Goal: Task Accomplishment & Management: Complete application form

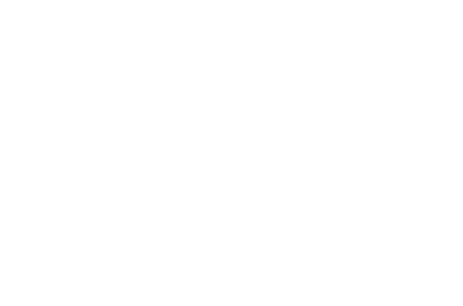
click at [388, 101] on div at bounding box center [231, 153] width 463 height 306
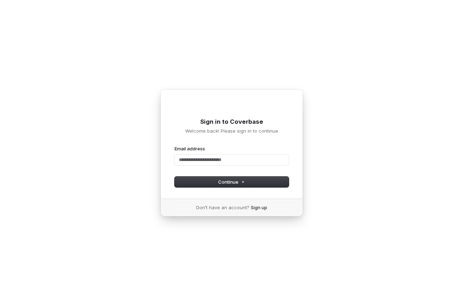
click at [346, 67] on div "Sign in to Coverbase Welcome back! Please sign in to continue Email address Pas…" at bounding box center [231, 153] width 463 height 306
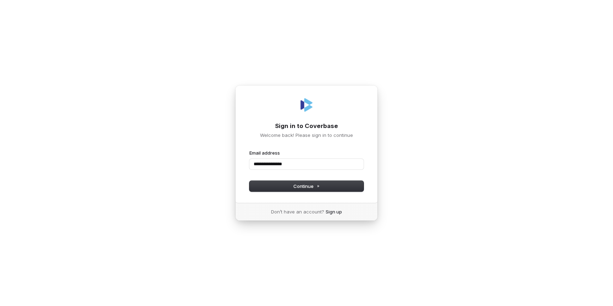
type input "**********"
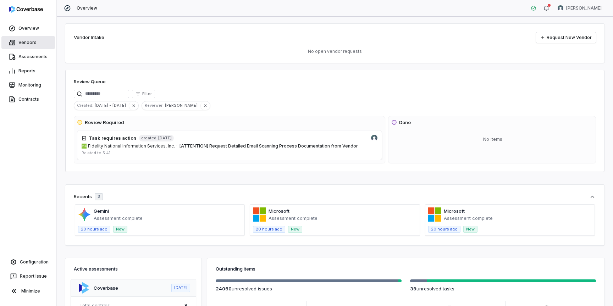
click at [34, 42] on link "Vendors" at bounding box center [28, 42] width 54 height 13
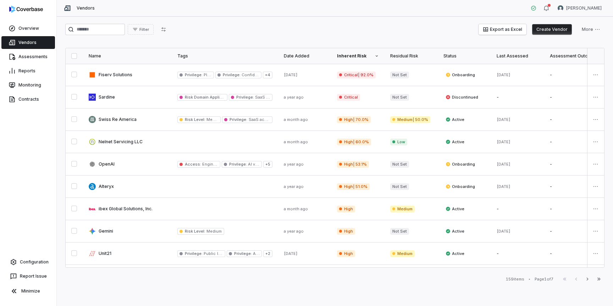
click at [559, 30] on button "Create Vendor" at bounding box center [552, 29] width 40 height 11
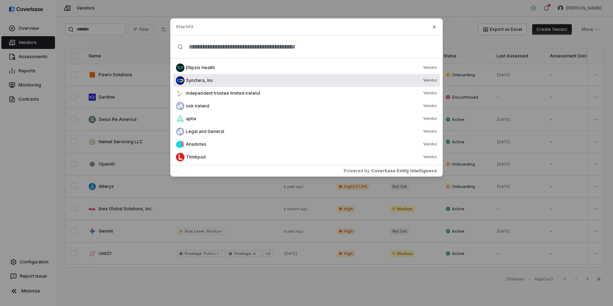
click at [332, 79] on div "Synctera, Inc Vendor" at bounding box center [311, 81] width 251 height 6
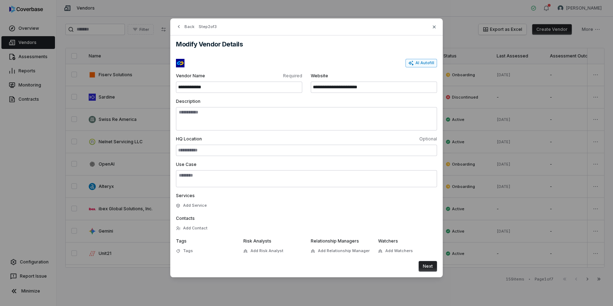
click at [430, 63] on button "AI Autofill" at bounding box center [421, 63] width 32 height 9
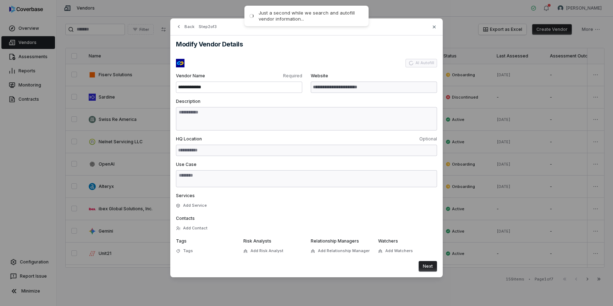
type input "**********"
type textarea "**********"
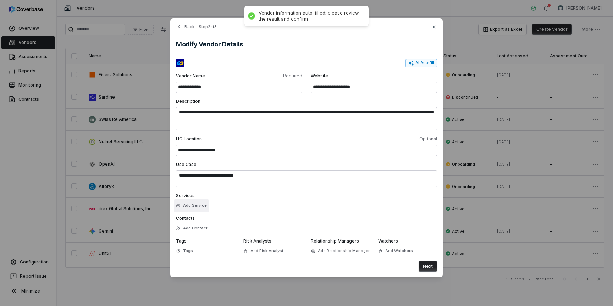
click at [200, 208] on button "Add Service" at bounding box center [191, 205] width 35 height 13
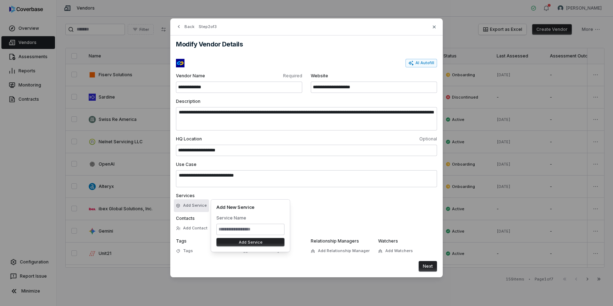
click at [228, 228] on input at bounding box center [250, 229] width 68 height 11
type input "*******"
click at [267, 243] on button "Add Service" at bounding box center [250, 242] width 68 height 9
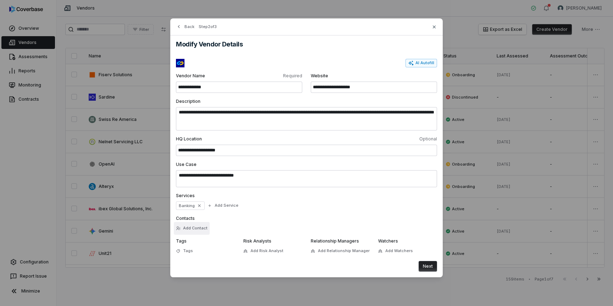
click at [199, 228] on button "Add Contact" at bounding box center [192, 228] width 36 height 13
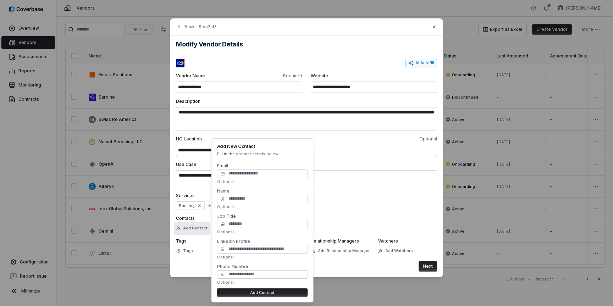
click at [258, 156] on p "Fill in the contact details below." at bounding box center [262, 153] width 91 height 5
click at [257, 174] on input "Email" at bounding box center [262, 174] width 91 height 9
type input "**********"
click at [344, 207] on div "Services Banking Add Service" at bounding box center [306, 201] width 261 height 17
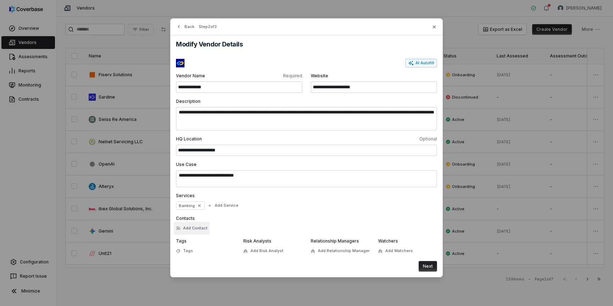
click at [203, 229] on button "Add Contact" at bounding box center [192, 228] width 36 height 13
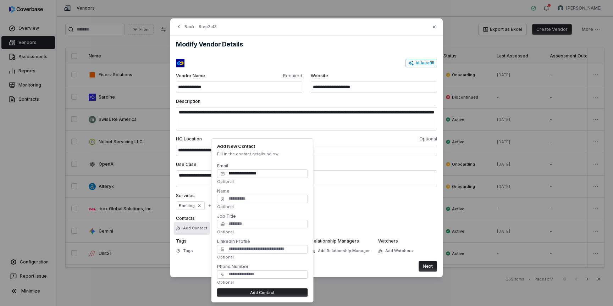
type input "**********"
click at [265, 163] on div "**********" at bounding box center [262, 173] width 91 height 22
click at [253, 196] on input "Name" at bounding box center [262, 199] width 91 height 9
type input "***"
click at [241, 223] on input "Job Title" at bounding box center [262, 224] width 91 height 9
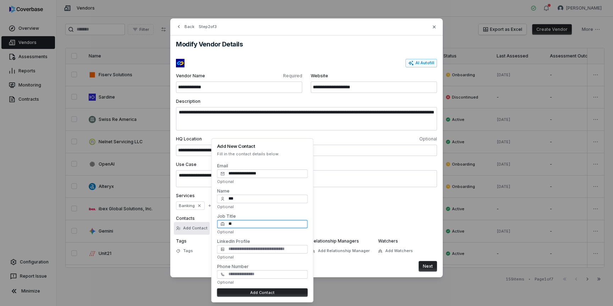
type input "**"
click at [273, 250] on input "LinkedIn Profile" at bounding box center [262, 249] width 91 height 9
click at [268, 275] on input "Phone Number" at bounding box center [262, 274] width 91 height 9
type input "**********"
click at [269, 259] on div "LinkedIn Profile Optional" at bounding box center [262, 249] width 91 height 22
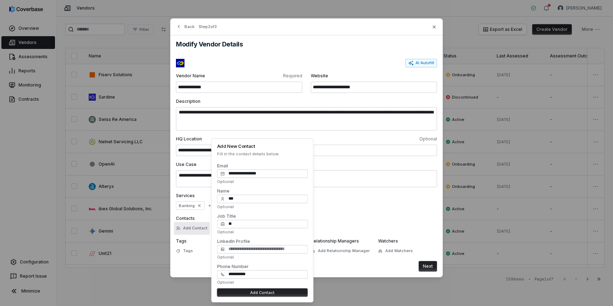
click at [257, 294] on button "Add Contact" at bounding box center [262, 292] width 91 height 9
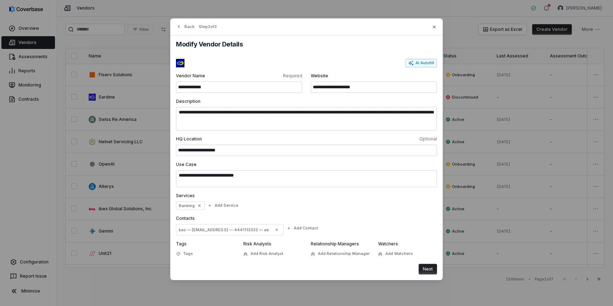
click at [429, 271] on button "Next" at bounding box center [428, 269] width 18 height 11
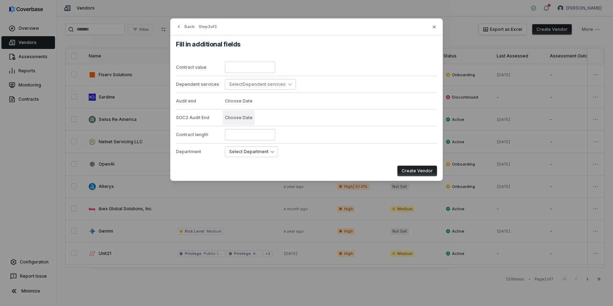
click at [235, 114] on button "Choose Date" at bounding box center [239, 117] width 32 height 15
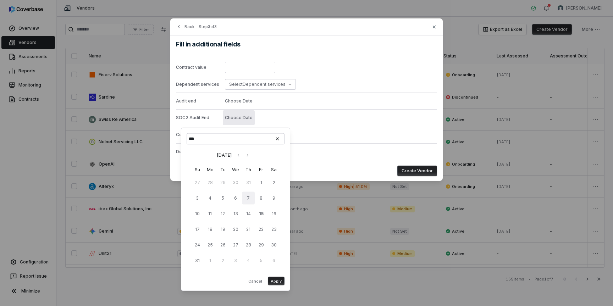
click at [248, 192] on button "7" at bounding box center [248, 198] width 13 height 13
type input "**********"
click at [244, 104] on button "Choose Date" at bounding box center [239, 101] width 32 height 15
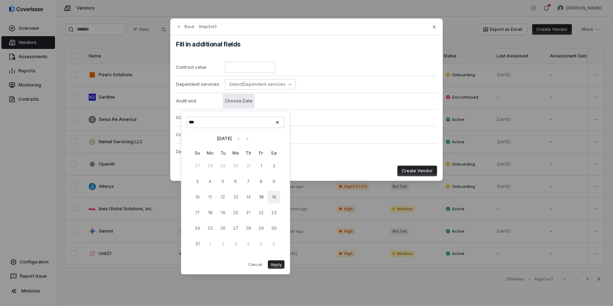
click at [268, 198] on button "16" at bounding box center [273, 197] width 13 height 13
type input "**********"
click at [316, 160] on div "Fill in additional fields Contract value Dependent services Select Dependent se…" at bounding box center [306, 108] width 272 height 146
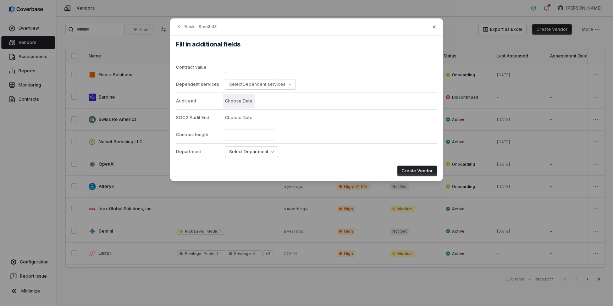
click at [244, 99] on button "Choose Date" at bounding box center [239, 101] width 32 height 15
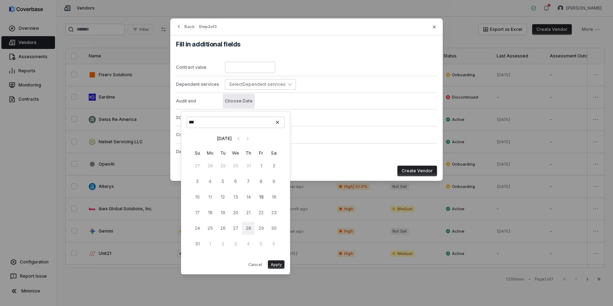
click at [243, 223] on button "28" at bounding box center [248, 228] width 13 height 13
type input "**********"
click at [279, 267] on button "Apply" at bounding box center [276, 264] width 17 height 9
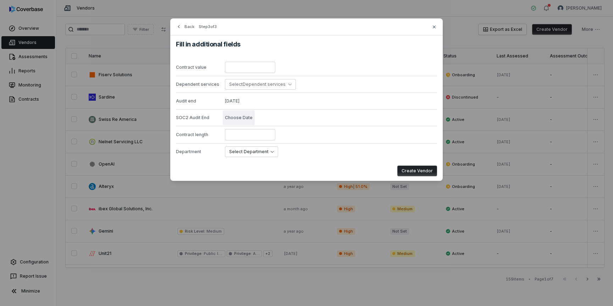
click at [240, 121] on button "Choose Date" at bounding box center [239, 117] width 32 height 15
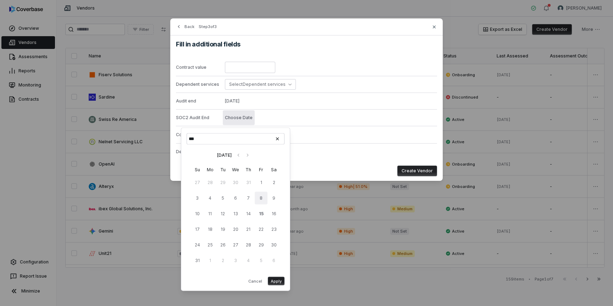
click at [262, 200] on button "8" at bounding box center [261, 198] width 13 height 13
type input "**********"
click at [279, 281] on button "Apply" at bounding box center [276, 281] width 17 height 9
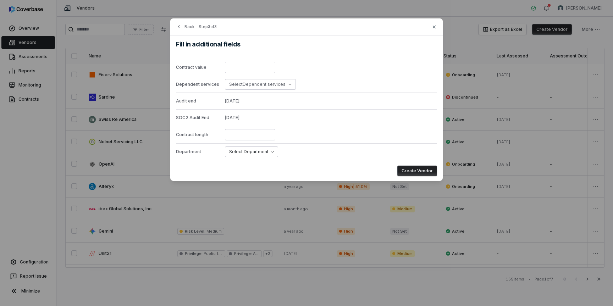
click at [325, 170] on div "Create Vendor" at bounding box center [306, 171] width 261 height 11
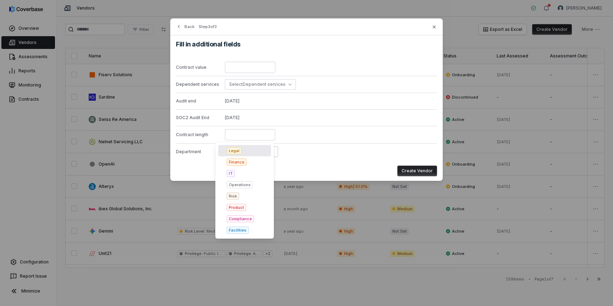
click at [263, 148] on body "Overview Vendors Assessments Reports Monitoring Contracts Configuration Report …" at bounding box center [306, 153] width 613 height 306
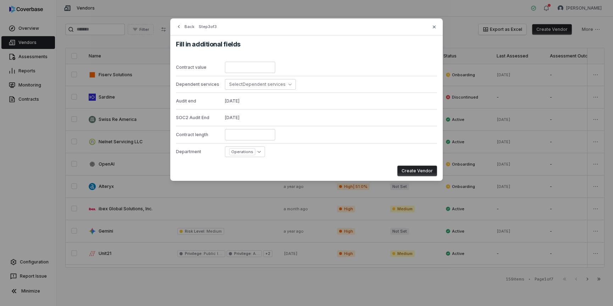
click at [422, 169] on button "Create Vendor" at bounding box center [417, 171] width 40 height 11
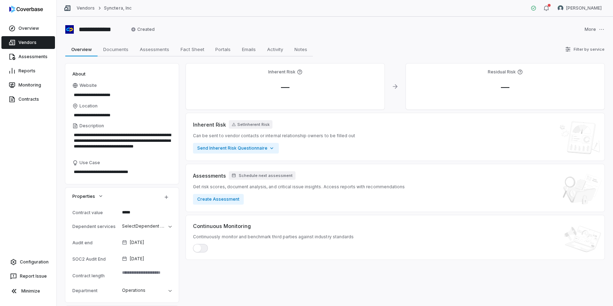
scroll to position [25, 0]
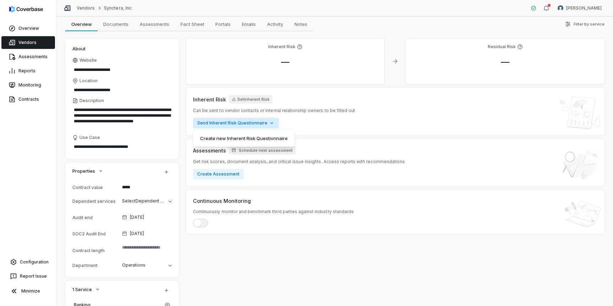
click at [250, 125] on html "**********" at bounding box center [306, 153] width 613 height 306
click at [261, 182] on html "**********" at bounding box center [306, 153] width 613 height 306
click at [229, 175] on button "Create Assessment" at bounding box center [218, 174] width 51 height 11
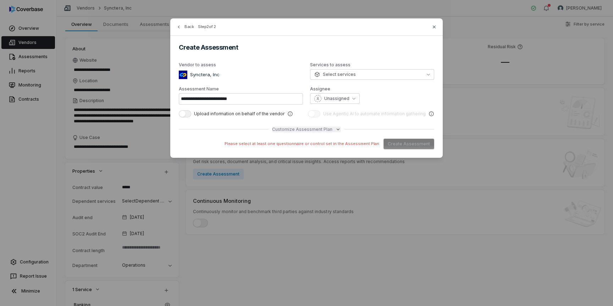
click at [278, 130] on span "Customize Assessment Plan" at bounding box center [302, 130] width 60 height 6
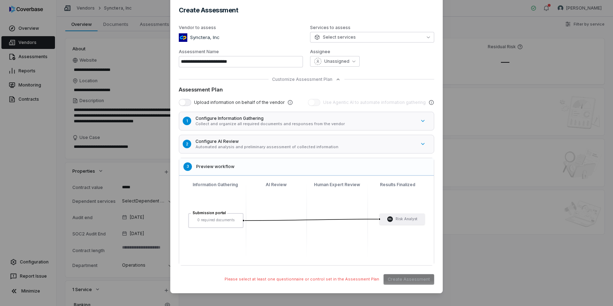
scroll to position [43, 0]
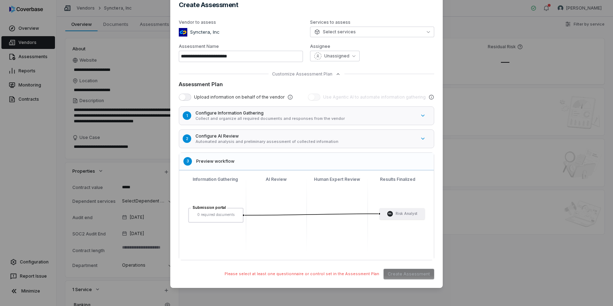
click at [336, 100] on div "Use Agentic AI to automate information gathering" at bounding box center [371, 97] width 126 height 7
click at [375, 98] on span "Use Agentic AI to automate information gathering" at bounding box center [374, 97] width 103 height 6
click at [362, 118] on p "Collect and organize all required documents and responses from the vendor" at bounding box center [305, 118] width 220 height 5
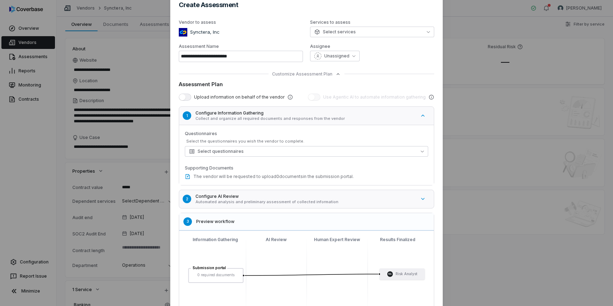
click at [362, 118] on p "Collect and organize all required documents and responses from the vendor" at bounding box center [305, 118] width 220 height 5
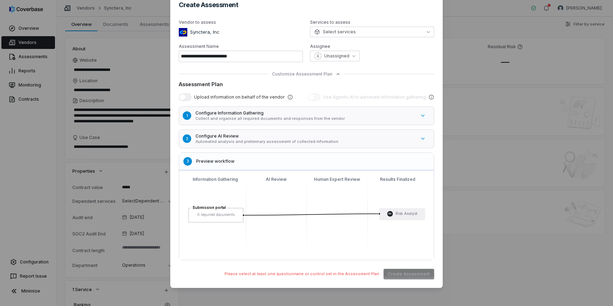
click at [362, 118] on p "Collect and organize all required documents and responses from the vendor" at bounding box center [305, 118] width 220 height 5
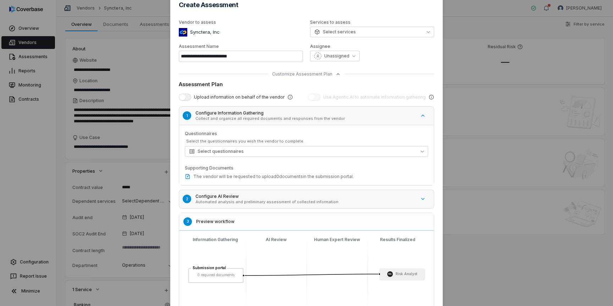
click at [362, 118] on p "Collect and organize all required documents and responses from the vendor" at bounding box center [305, 118] width 220 height 5
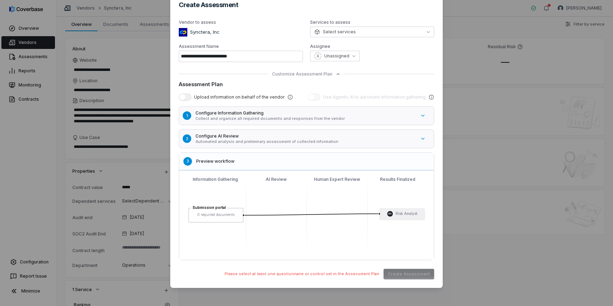
click at [362, 138] on h5 "Configure AI Review" at bounding box center [305, 136] width 220 height 6
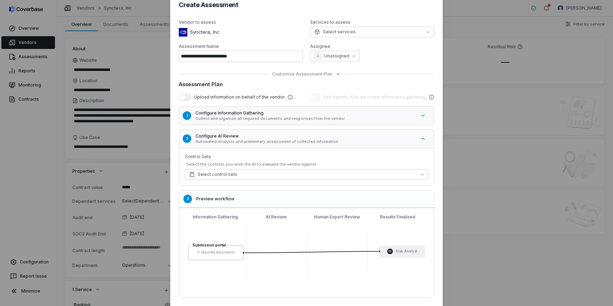
click at [362, 138] on h5 "Configure AI Review" at bounding box center [305, 136] width 220 height 6
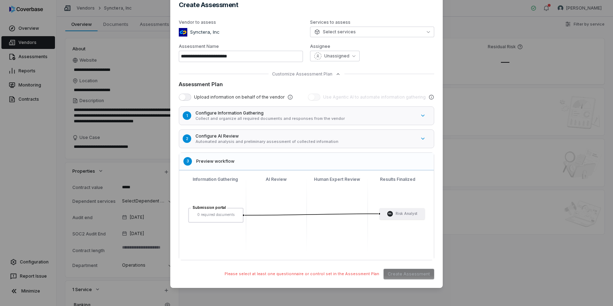
click at [363, 121] on p "Collect and organize all required documents and responses from the vendor" at bounding box center [305, 118] width 220 height 5
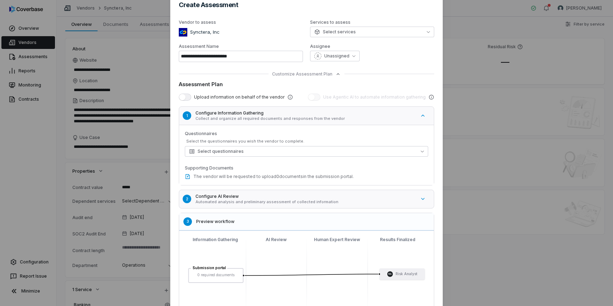
click at [363, 121] on p "Collect and organize all required documents and responses from the vendor" at bounding box center [305, 118] width 220 height 5
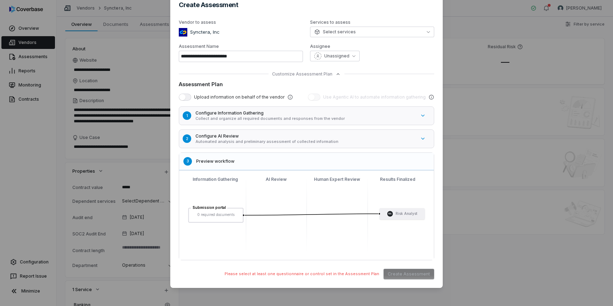
type textarea "*"
click at [303, 138] on h5 "Configure AI Review" at bounding box center [305, 136] width 220 height 6
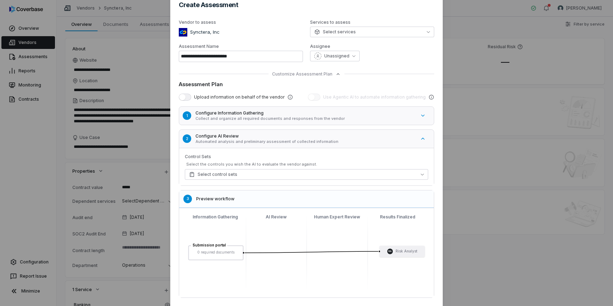
click at [303, 138] on h5 "Configure AI Review" at bounding box center [305, 136] width 220 height 6
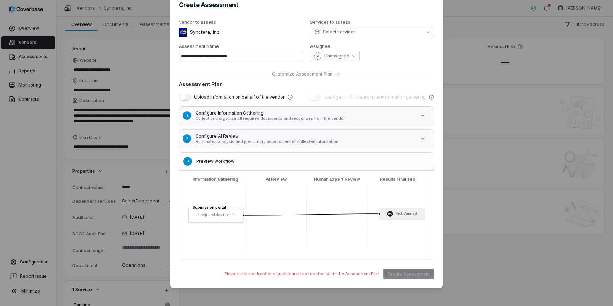
click at [303, 142] on p "Automated analysis and preliminary assessment of collected information" at bounding box center [305, 141] width 220 height 5
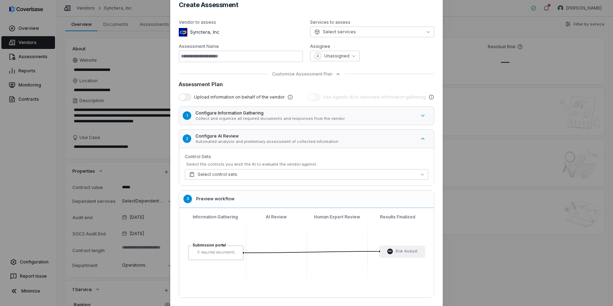
type input "**********"
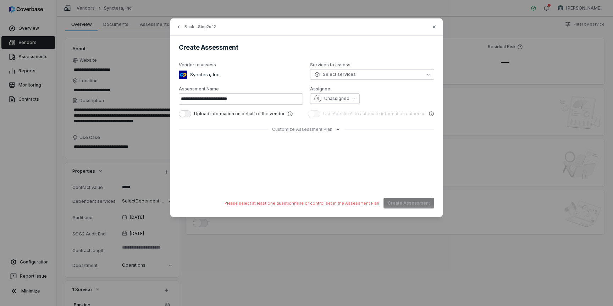
click at [160, 93] on div "**********" at bounding box center [306, 118] width 613 height 236
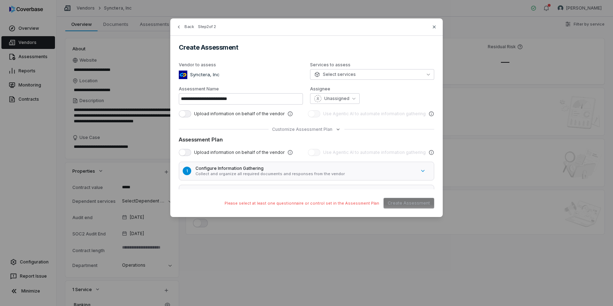
scroll to position [0, 0]
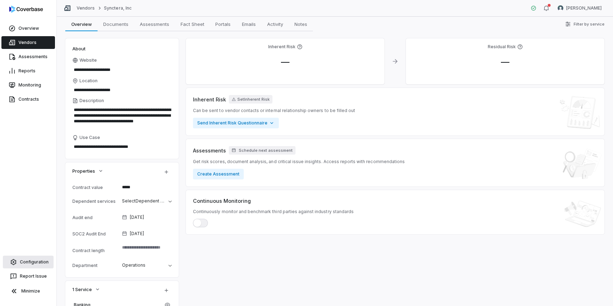
click at [35, 260] on link "Configuration" at bounding box center [28, 262] width 51 height 13
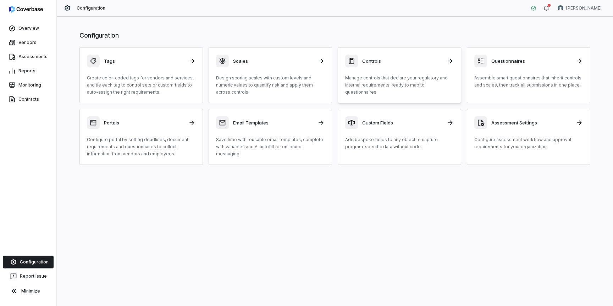
click at [397, 78] on p "Manage controls that declare your regulatory and internal requirements, ready t…" at bounding box center [399, 84] width 109 height 21
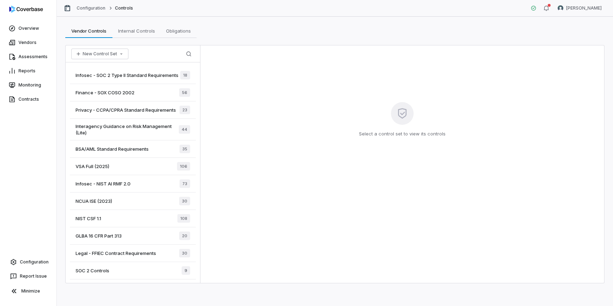
click at [166, 92] on div "Finance - SOX COSO 2002 56" at bounding box center [133, 92] width 126 height 17
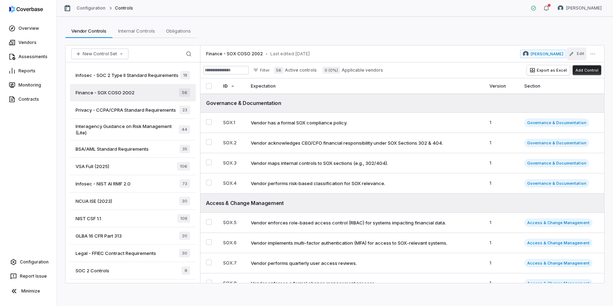
click at [577, 54] on button "Edit" at bounding box center [577, 54] width 20 height 13
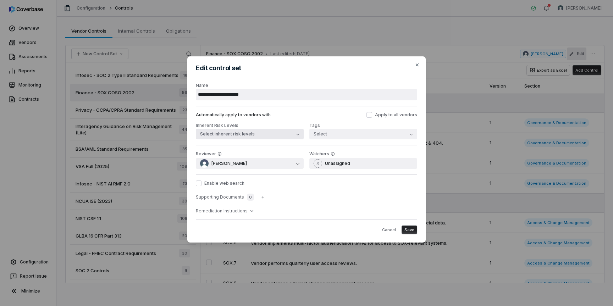
click at [288, 137] on button "Select inherent risk levels" at bounding box center [250, 134] width 108 height 11
click at [286, 170] on div "Low" at bounding box center [250, 166] width 102 height 11
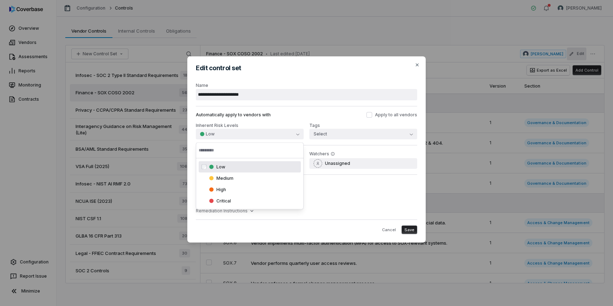
click at [329, 122] on div "Tags Select" at bounding box center [363, 131] width 108 height 18
click at [332, 136] on button "Select" at bounding box center [363, 134] width 108 height 11
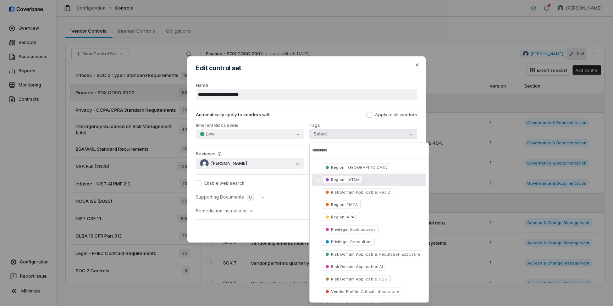
click at [333, 179] on span "Region :" at bounding box center [338, 179] width 15 height 5
click at [337, 114] on div "Automatically apply to vendors with Apply to all vendors" at bounding box center [306, 115] width 221 height 6
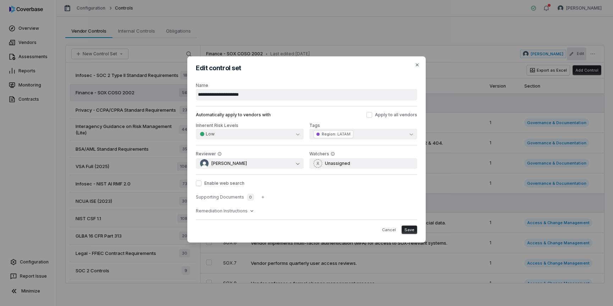
click at [406, 229] on span "Save" at bounding box center [409, 229] width 10 height 5
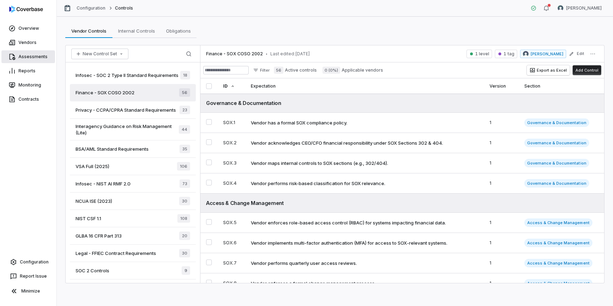
click at [32, 61] on link "Assessments" at bounding box center [28, 56] width 54 height 13
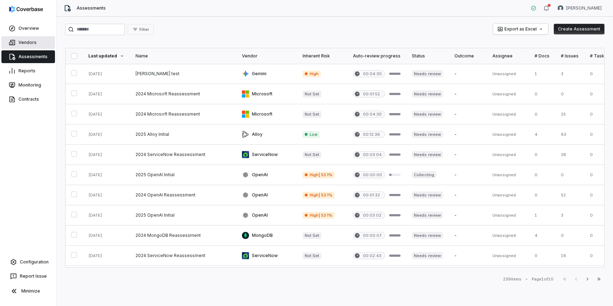
click at [32, 43] on link "Vendors" at bounding box center [28, 42] width 54 height 13
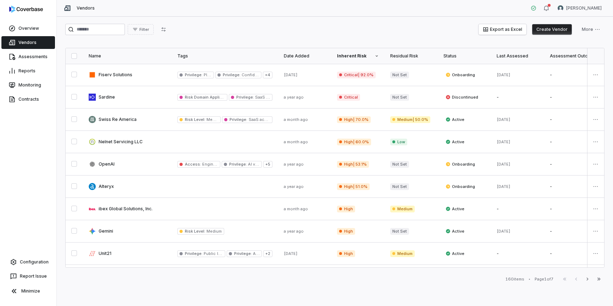
click at [309, 57] on div "Date Added" at bounding box center [305, 56] width 42 height 6
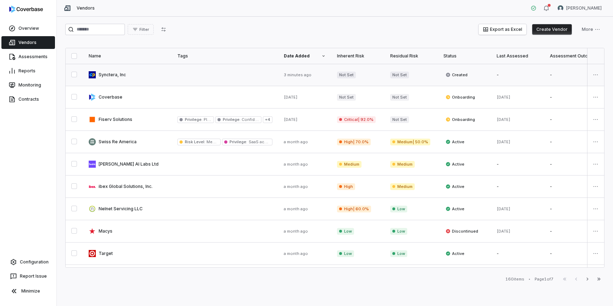
click at [125, 75] on link at bounding box center [127, 75] width 89 height 22
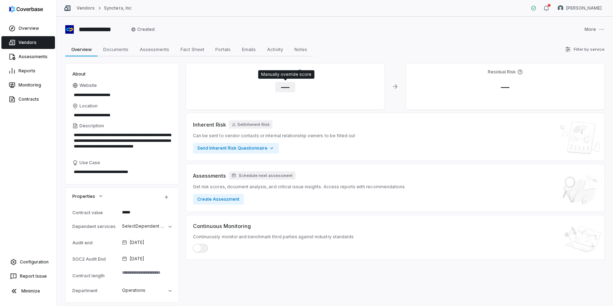
click at [286, 87] on span "—" at bounding box center [285, 87] width 20 height 10
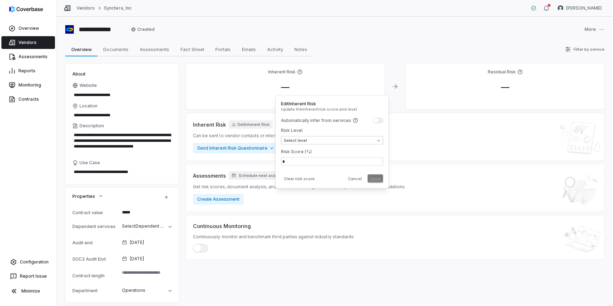
click at [377, 141] on body "**********" at bounding box center [306, 153] width 613 height 306
click at [380, 182] on button "Save" at bounding box center [375, 179] width 16 height 9
type textarea "*"
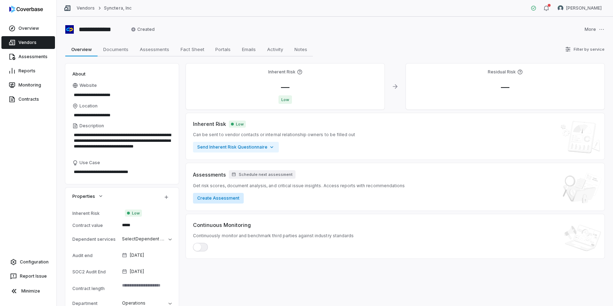
click at [232, 196] on button "Create Assessment" at bounding box center [218, 198] width 51 height 11
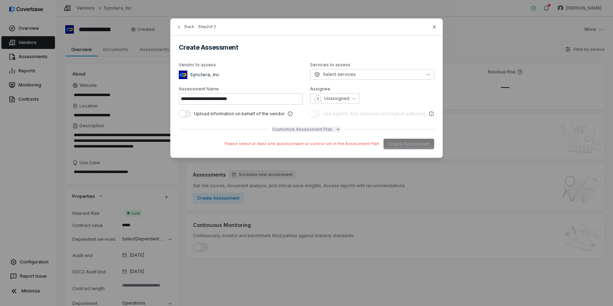
click at [287, 132] on span "Customize Assessment Plan" at bounding box center [302, 130] width 60 height 6
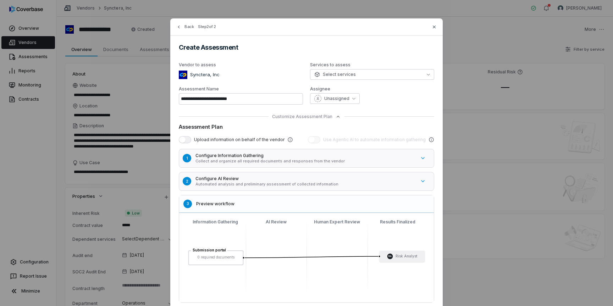
click at [311, 184] on p "Automated analysis and preliminary assessment of collected information" at bounding box center [305, 184] width 220 height 5
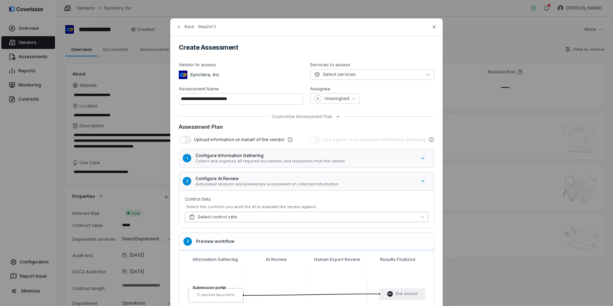
click at [322, 215] on button "Select control sets" at bounding box center [306, 217] width 243 height 11
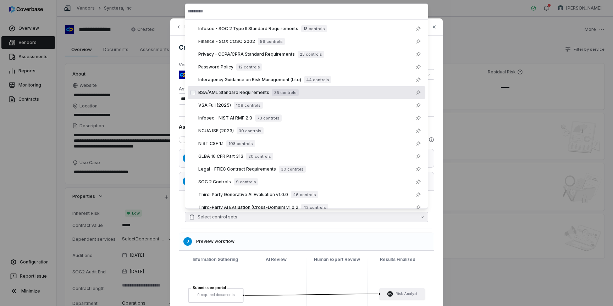
click at [439, 56] on div "**********" at bounding box center [306, 193] width 272 height 350
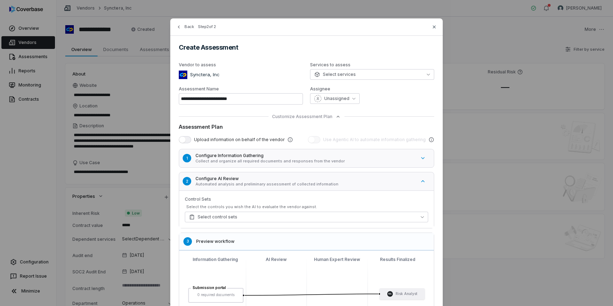
click at [422, 179] on icon "button" at bounding box center [423, 181] width 6 height 6
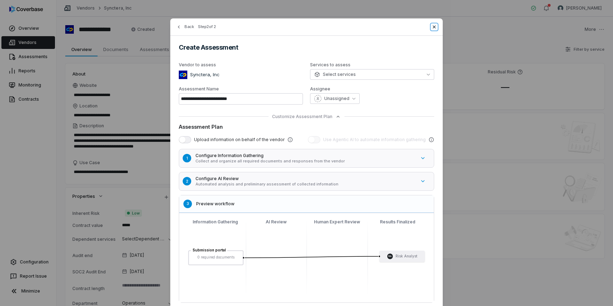
click at [434, 27] on icon "button" at bounding box center [434, 27] width 6 height 6
type input "**********"
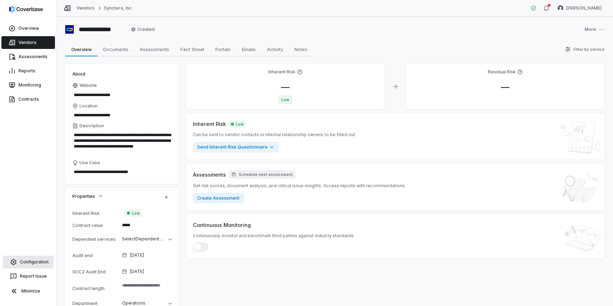
click at [32, 263] on link "Configuration" at bounding box center [28, 262] width 51 height 13
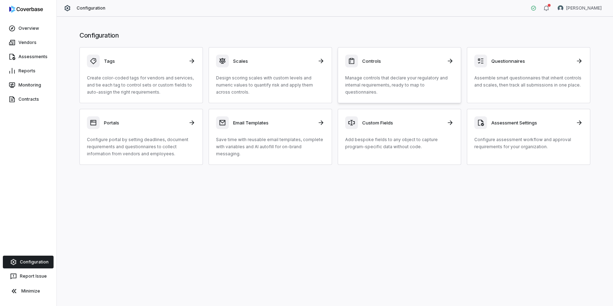
click at [391, 75] on p "Manage controls that declare your regulatory and internal requirements, ready t…" at bounding box center [399, 84] width 109 height 21
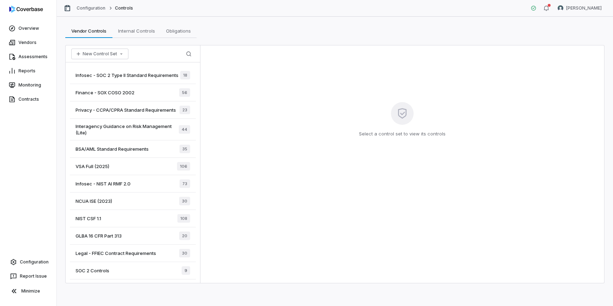
click at [138, 91] on div "Finance - SOX COSO 2002 56" at bounding box center [133, 92] width 126 height 17
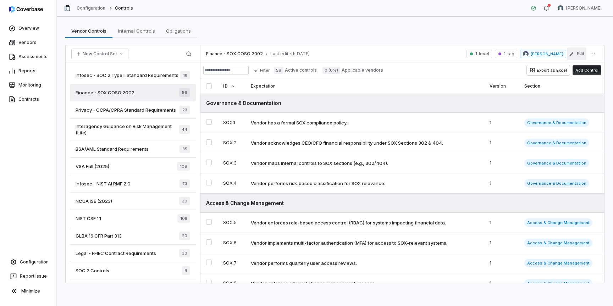
click at [574, 55] on icon "button" at bounding box center [571, 53] width 5 height 5
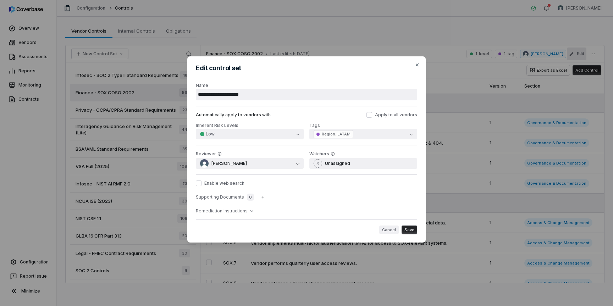
click at [391, 231] on button "Cancel" at bounding box center [389, 230] width 20 height 9
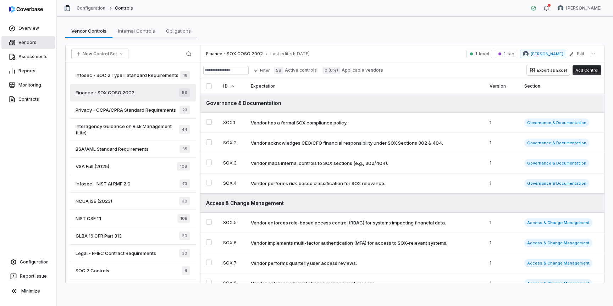
click at [31, 46] on link "Vendors" at bounding box center [28, 42] width 54 height 13
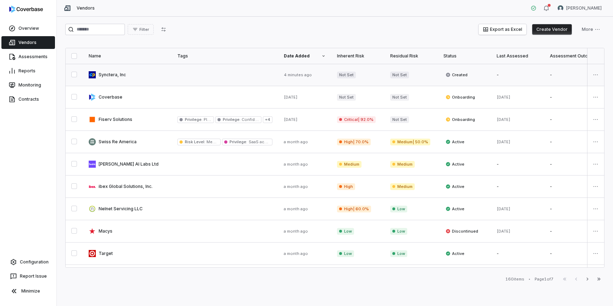
click at [126, 78] on link at bounding box center [127, 75] width 89 height 22
type textarea "*"
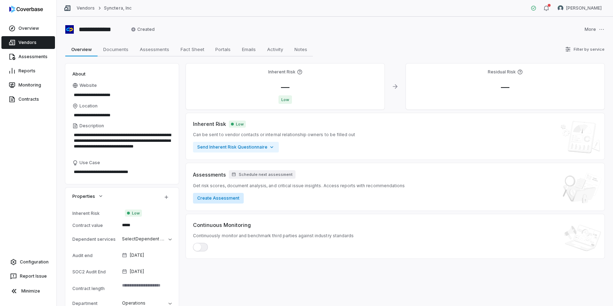
click at [231, 198] on button "Create Assessment" at bounding box center [218, 198] width 51 height 11
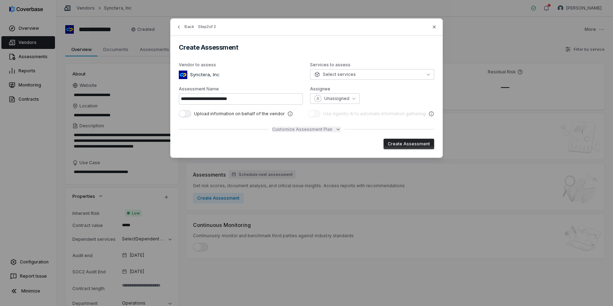
click at [323, 128] on span "Customize Assessment Plan" at bounding box center [302, 130] width 60 height 6
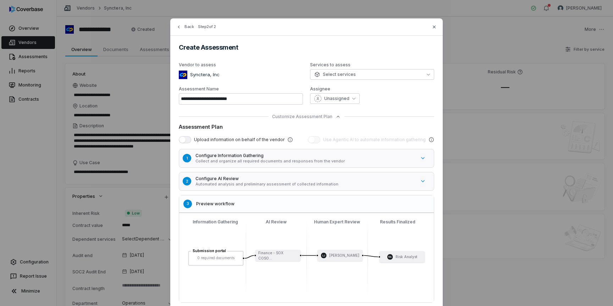
click at [311, 183] on p "Automated analysis and preliminary assessment of collected information" at bounding box center [305, 184] width 220 height 5
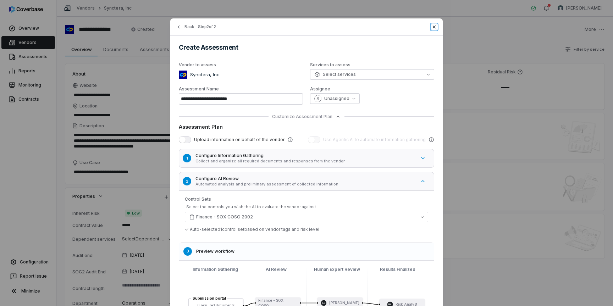
click at [434, 28] on icon "button" at bounding box center [434, 27] width 6 height 6
type input "**********"
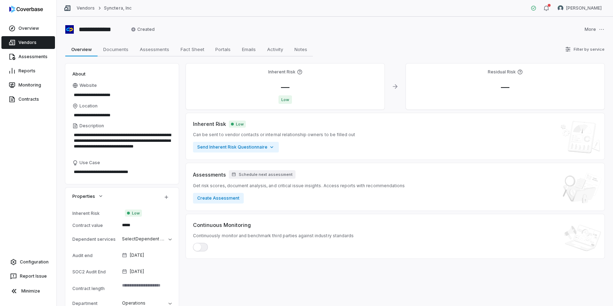
click at [284, 99] on span "Low" at bounding box center [284, 99] width 13 height 9
click at [284, 100] on span "Low" at bounding box center [284, 99] width 13 height 9
click at [285, 88] on span "—" at bounding box center [285, 87] width 20 height 10
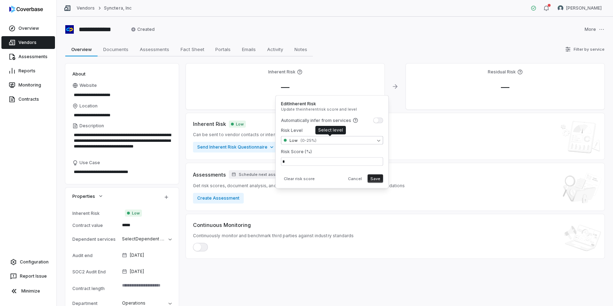
click at [345, 140] on body "**********" at bounding box center [306, 153] width 613 height 306
click at [308, 181] on html "**********" at bounding box center [306, 153] width 613 height 306
click at [304, 180] on button "Clear risk score" at bounding box center [299, 179] width 37 height 9
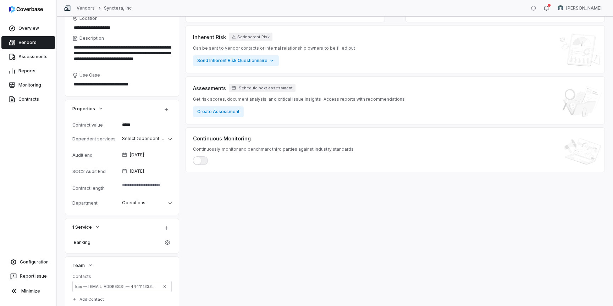
scroll to position [217, 0]
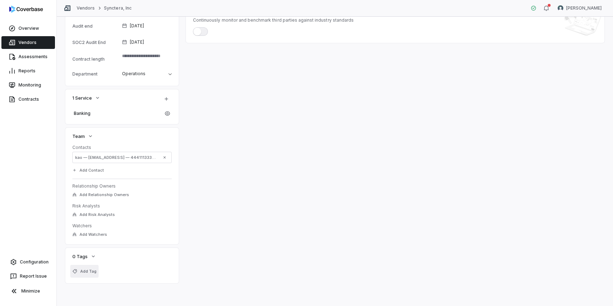
click at [85, 274] on button "Add Tag" at bounding box center [84, 271] width 28 height 13
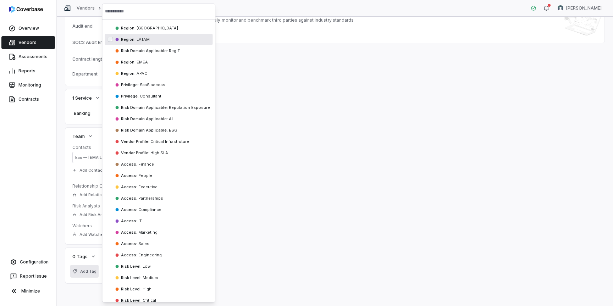
click at [140, 44] on div "Region : LATAM" at bounding box center [159, 39] width 108 height 11
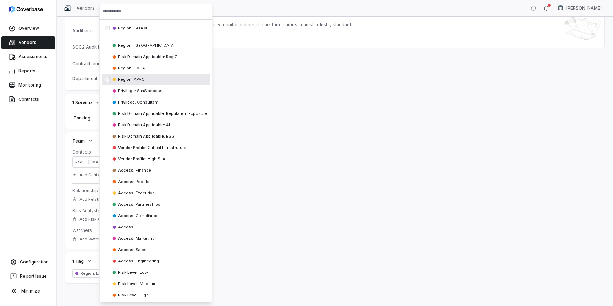
click at [275, 145] on div "Inherent Risk — Residual Risk — Inherent Risk Set Inherent Risk Can be sent to …" at bounding box center [395, 67] width 419 height 432
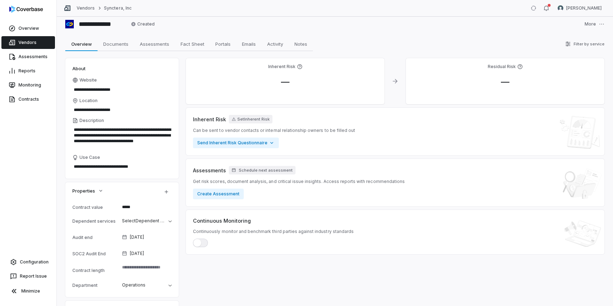
scroll to position [0, 0]
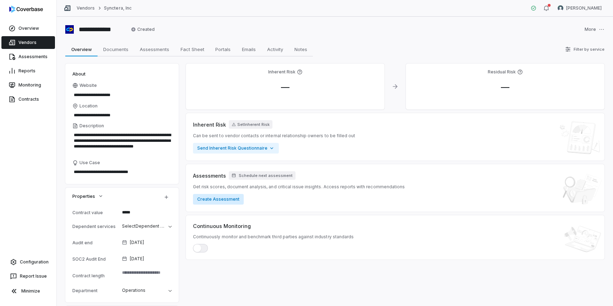
click at [234, 198] on button "Create Assessment" at bounding box center [218, 199] width 51 height 11
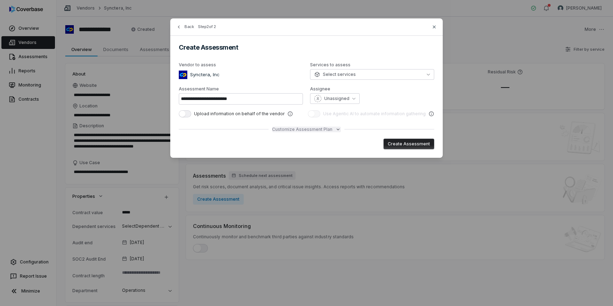
click at [320, 130] on span "Customize Assessment Plan" at bounding box center [302, 130] width 60 height 6
type textarea "*"
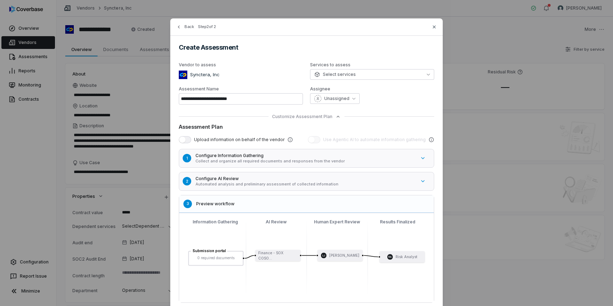
click at [326, 182] on p "Automated analysis and preliminary assessment of collected information" at bounding box center [305, 184] width 220 height 5
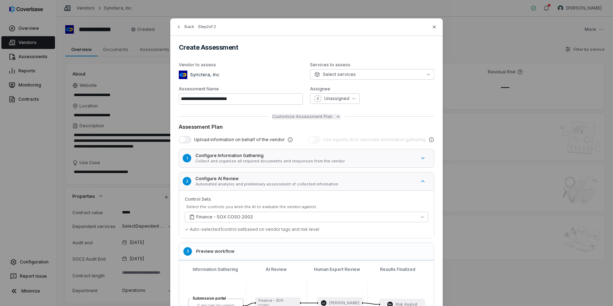
click at [335, 118] on icon "button" at bounding box center [338, 117] width 6 height 6
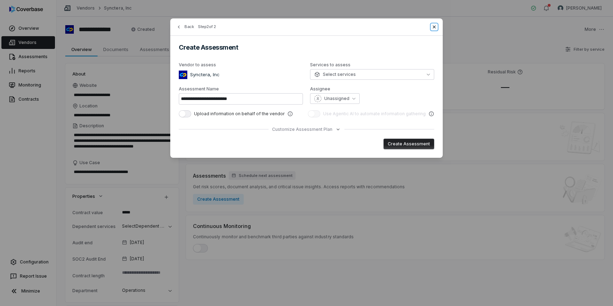
click at [433, 28] on icon "button" at bounding box center [434, 27] width 6 height 6
type input "**********"
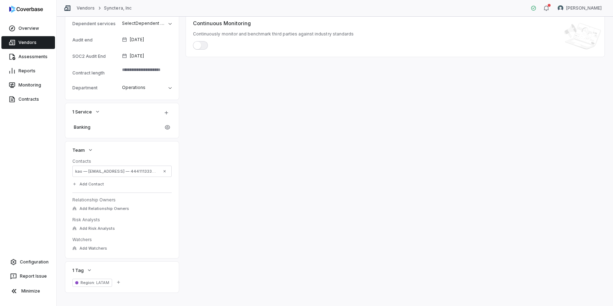
scroll to position [212, 0]
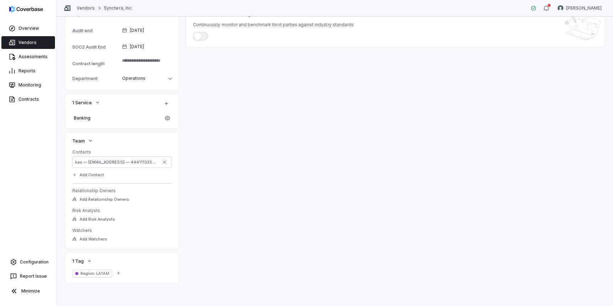
click at [98, 274] on span "LATAM" at bounding box center [102, 273] width 14 height 5
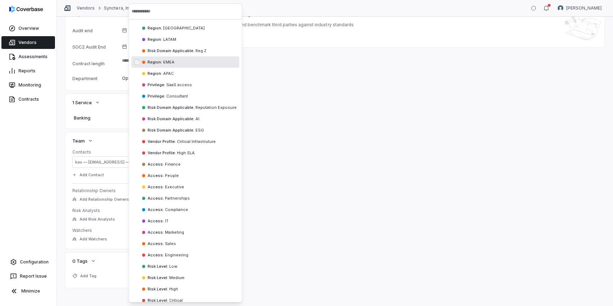
click at [277, 117] on div "Inherent Risk — Residual Risk — Inherent Risk Set Inherent Risk Can be sent to …" at bounding box center [395, 69] width 419 height 437
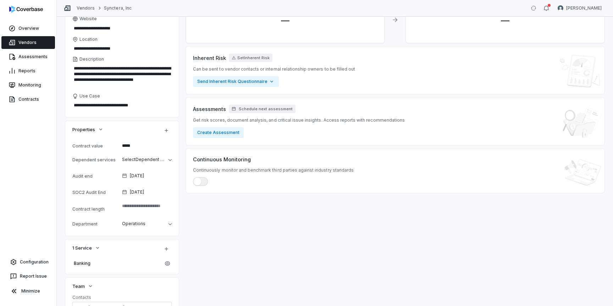
scroll to position [0, 0]
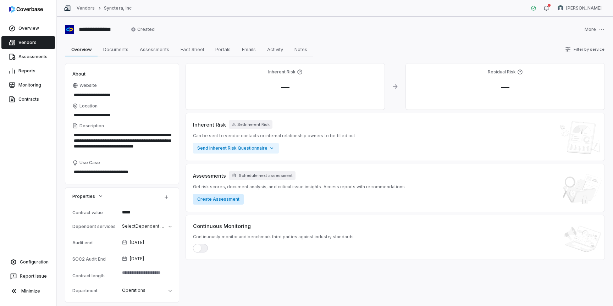
click at [225, 200] on button "Create Assessment" at bounding box center [218, 199] width 51 height 11
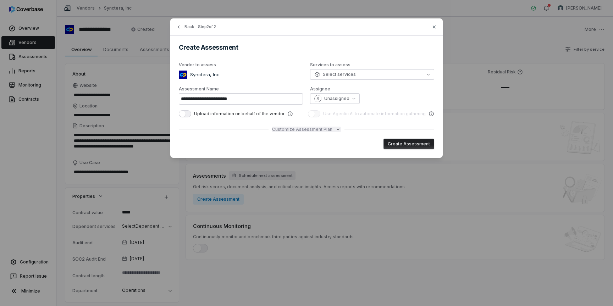
click at [281, 129] on span "Customize Assessment Plan" at bounding box center [302, 130] width 60 height 6
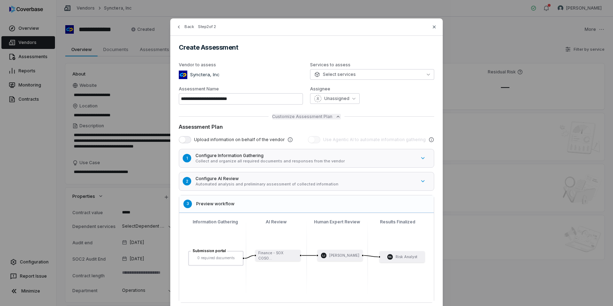
scroll to position [43, 0]
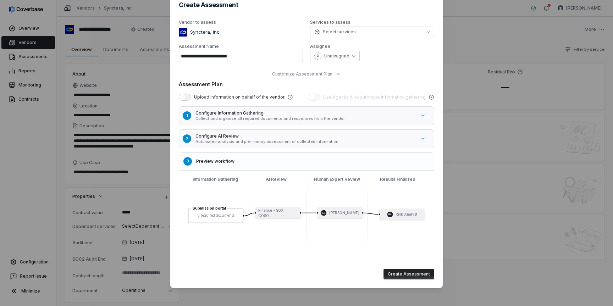
click at [279, 137] on h5 "Configure AI Review" at bounding box center [305, 136] width 220 height 6
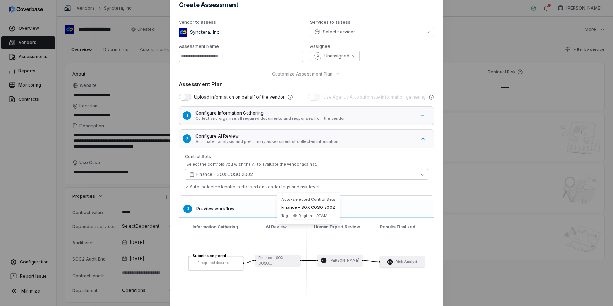
type input "**********"
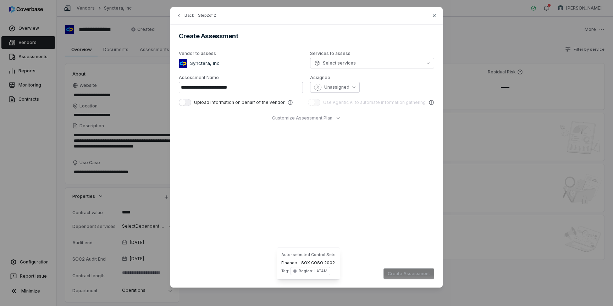
click at [488, 207] on div "**********" at bounding box center [306, 147] width 613 height 317
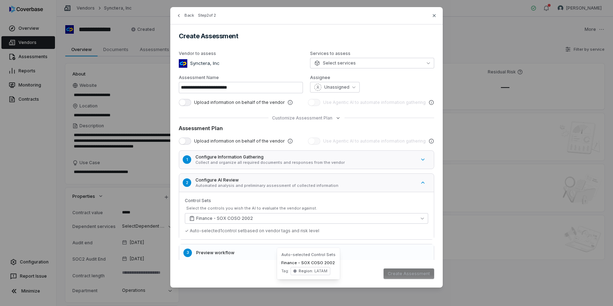
scroll to position [0, 0]
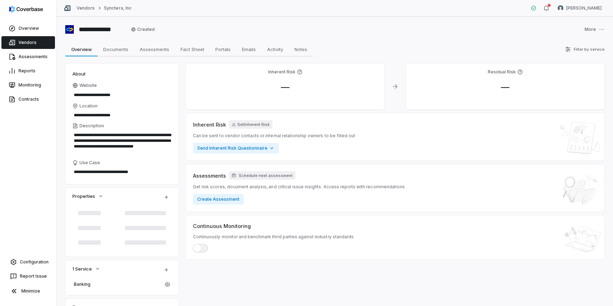
type textarea "*"
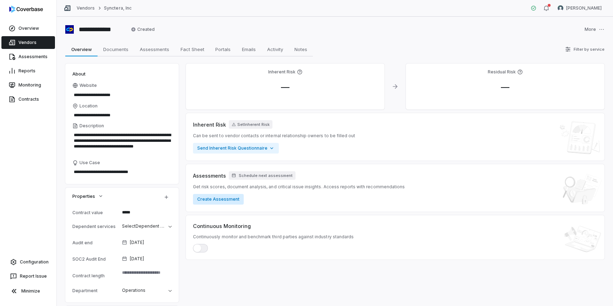
click at [229, 199] on button "Create Assessment" at bounding box center [218, 199] width 51 height 11
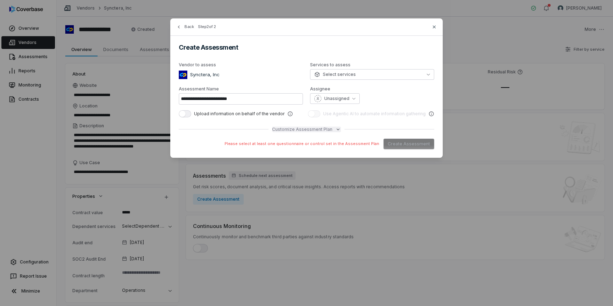
click at [299, 130] on span "Customize Assessment Plan" at bounding box center [302, 130] width 60 height 6
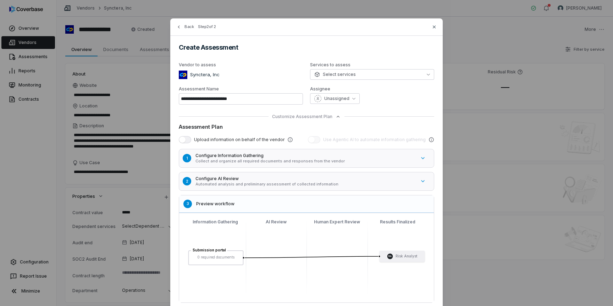
click at [295, 180] on h5 "Configure AI Review" at bounding box center [305, 179] width 220 height 6
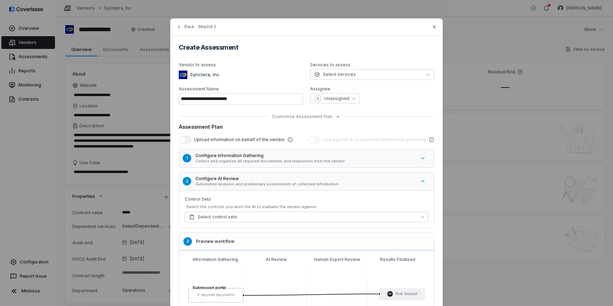
click at [258, 210] on div "Control Sets Select the controls you wish the AI to evaluate the vendor against…" at bounding box center [306, 210] width 243 height 26
click at [257, 217] on button "Select control sets" at bounding box center [306, 217] width 243 height 11
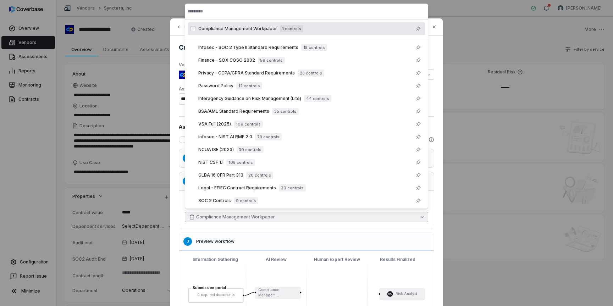
click at [416, 12] on input "text" at bounding box center [307, 12] width 238 height 16
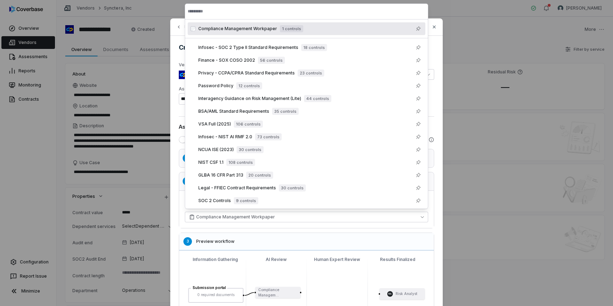
click at [438, 45] on div "**********" at bounding box center [306, 193] width 272 height 350
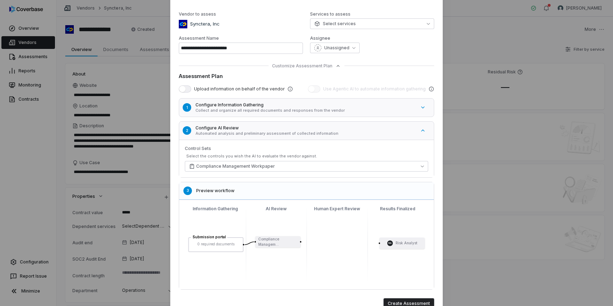
scroll to position [80, 0]
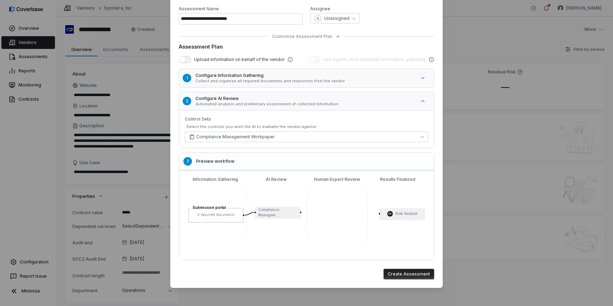
click at [322, 83] on p "Collect and organize all required documents and responses from the vendor" at bounding box center [305, 80] width 220 height 5
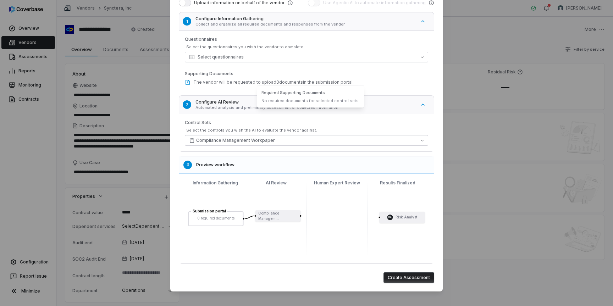
scroll to position [139, 0]
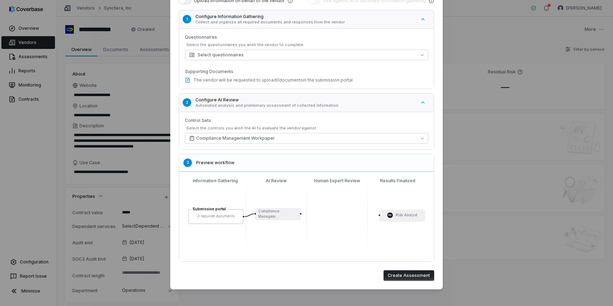
click at [410, 275] on button "Create Assessment" at bounding box center [408, 275] width 51 height 11
type input "**********"
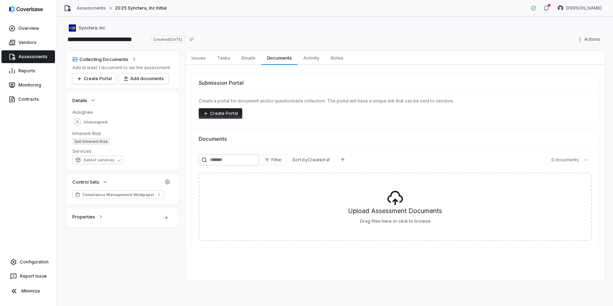
click at [227, 116] on button "Create Portal" at bounding box center [221, 113] width 44 height 11
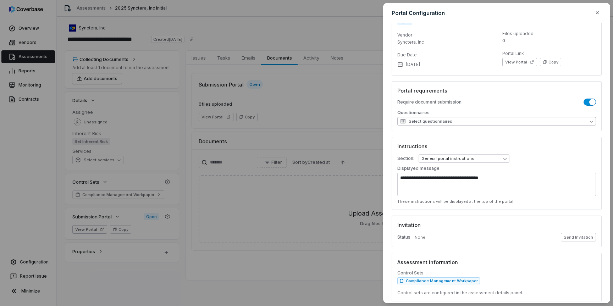
scroll to position [54, 0]
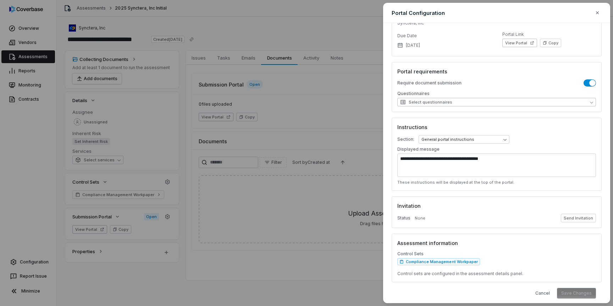
click at [469, 101] on button "Select questionnaires" at bounding box center [496, 102] width 199 height 9
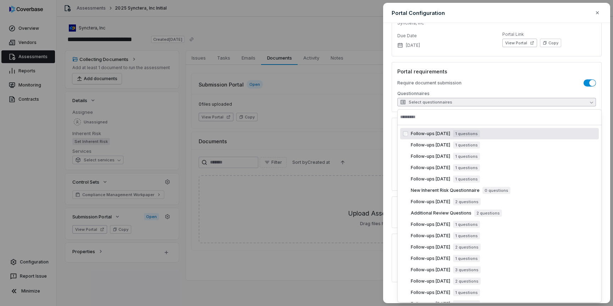
click at [450, 133] on span "Follow-ups 2025-08-14" at bounding box center [430, 134] width 39 height 6
click at [481, 84] on div "Require document submission" at bounding box center [496, 82] width 199 height 7
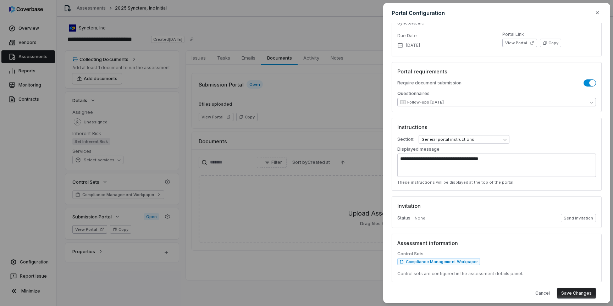
click at [475, 101] on button "Follow-ups 2025-08-14" at bounding box center [496, 102] width 199 height 9
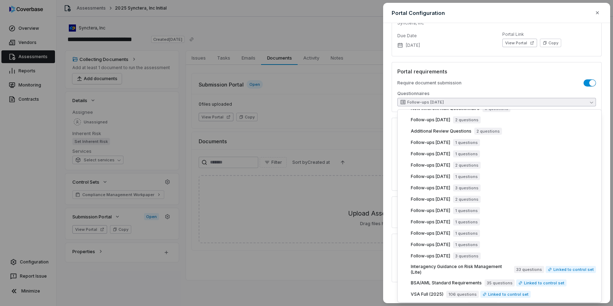
scroll to position [0, 0]
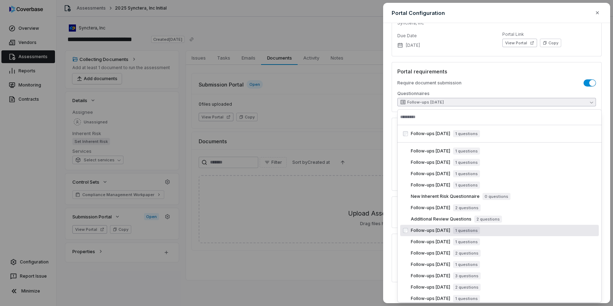
click at [481, 88] on div "Require document submission Questionnaires Follow-ups 2025-08-14" at bounding box center [496, 92] width 199 height 27
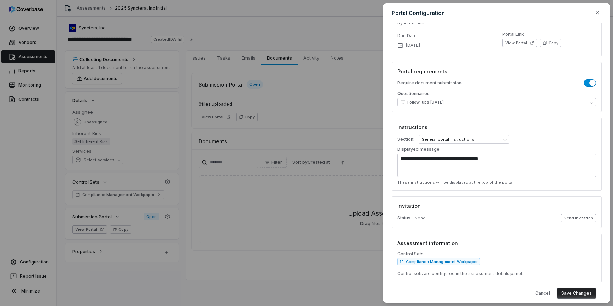
click at [581, 219] on button "Send Invitation" at bounding box center [578, 218] width 35 height 9
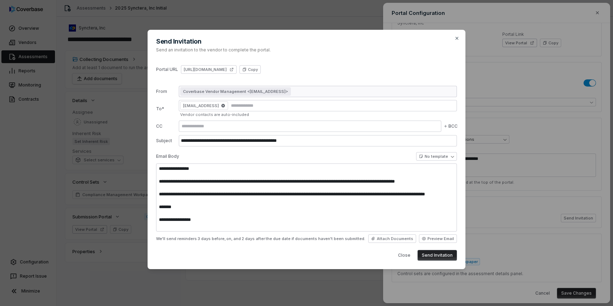
click at [347, 155] on div "**********" at bounding box center [306, 156] width 301 height 9
click at [430, 255] on button "Send Invitation" at bounding box center [436, 255] width 39 height 11
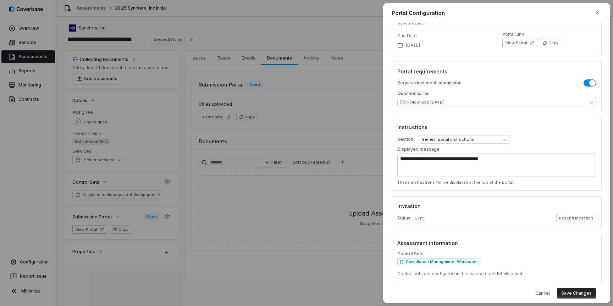
click at [579, 293] on button "Save Changes" at bounding box center [576, 293] width 39 height 11
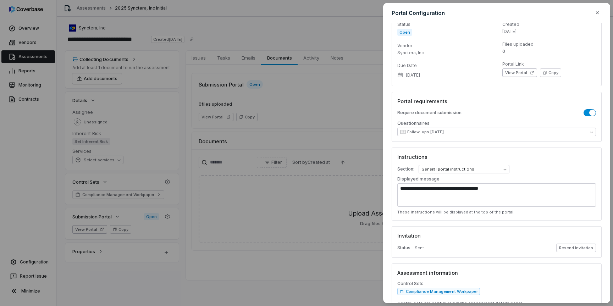
scroll to position [61, 0]
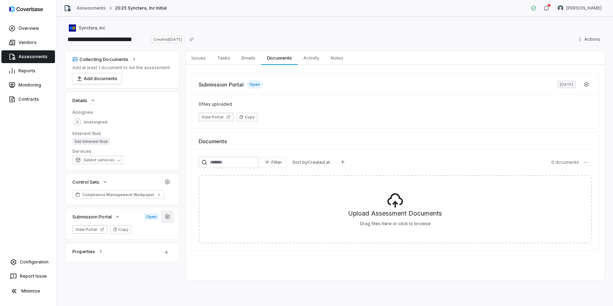
click at [171, 216] on button "button" at bounding box center [167, 216] width 13 height 13
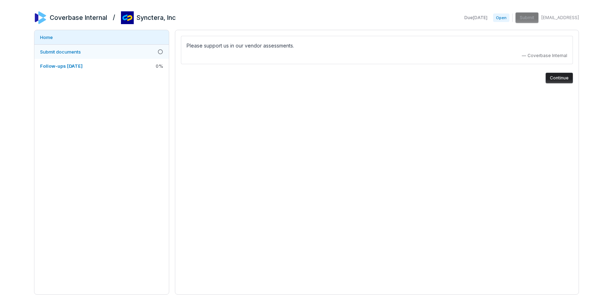
click at [127, 49] on link "Submit documents" at bounding box center [101, 52] width 134 height 14
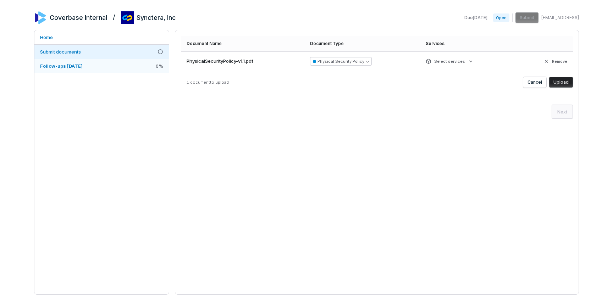
click at [123, 70] on link "Follow-ups [DATE] 0 %" at bounding box center [101, 66] width 134 height 14
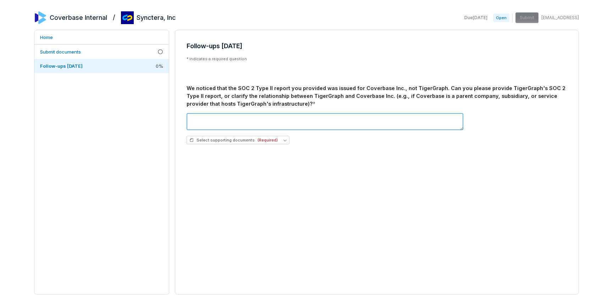
click at [234, 126] on textarea at bounding box center [325, 121] width 277 height 17
type textarea "**********"
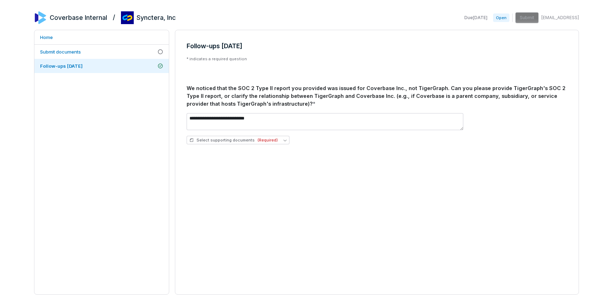
click at [216, 177] on div "**********" at bounding box center [377, 162] width 404 height 265
click at [221, 139] on span "Select supporting documents (Required)" at bounding box center [233, 140] width 88 height 5
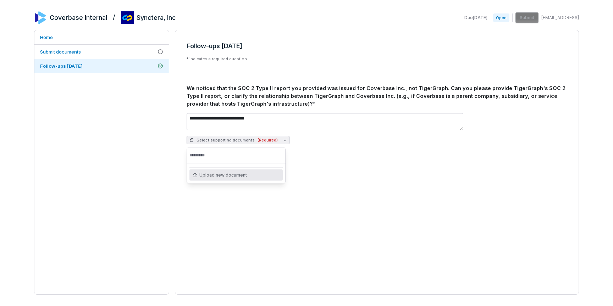
click at [209, 176] on span "Upload new document" at bounding box center [223, 175] width 48 height 6
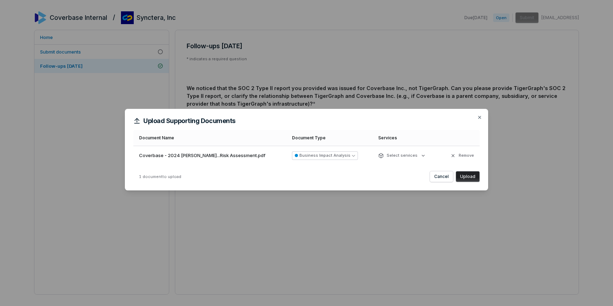
click at [471, 176] on button "Upload" at bounding box center [468, 176] width 24 height 11
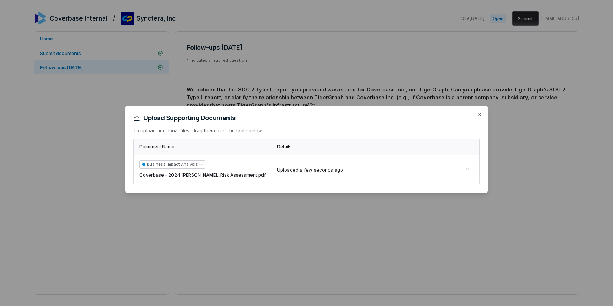
click at [507, 105] on div "Upload Supporting Documents To upload additional files, drag them over the tabl…" at bounding box center [306, 153] width 613 height 117
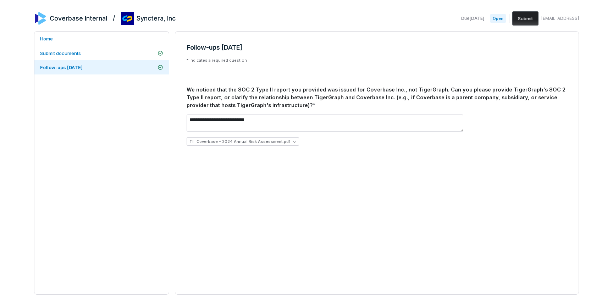
click at [519, 19] on button "Submit" at bounding box center [525, 18] width 26 height 14
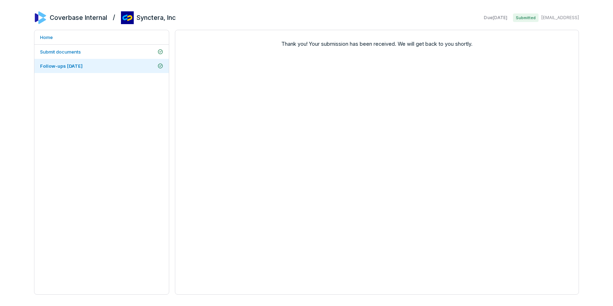
click at [530, 103] on div "Thank you! Your submission has been received. We will get back to you shortly." at bounding box center [377, 162] width 404 height 265
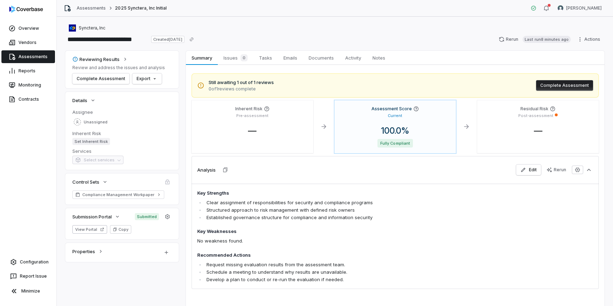
scroll to position [31, 0]
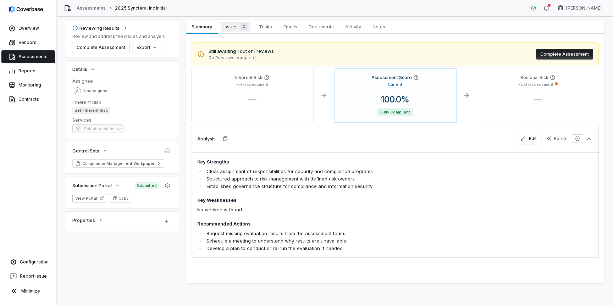
click at [237, 28] on span "Issues 0" at bounding box center [236, 27] width 30 height 10
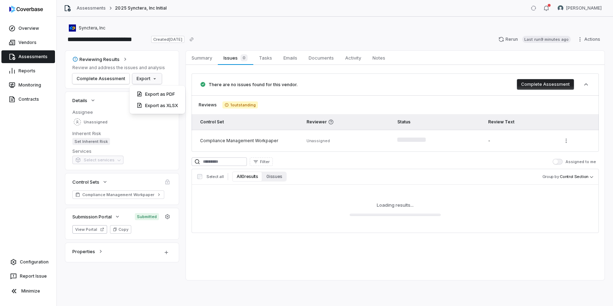
click at [148, 79] on html "**********" at bounding box center [306, 153] width 613 height 306
click at [167, 98] on div "Export as PDF" at bounding box center [157, 93] width 50 height 11
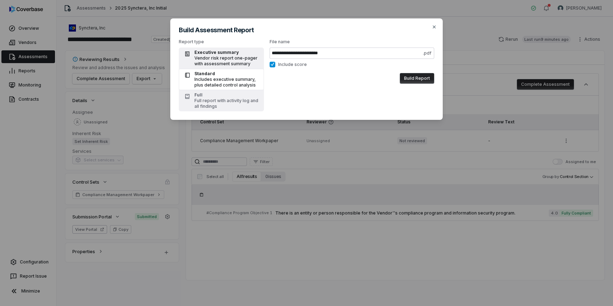
click at [253, 62] on div "Vendor risk report one-pager with assessment summary" at bounding box center [226, 60] width 65 height 11
type input "**********"
click at [422, 78] on button "Build Report" at bounding box center [417, 78] width 34 height 11
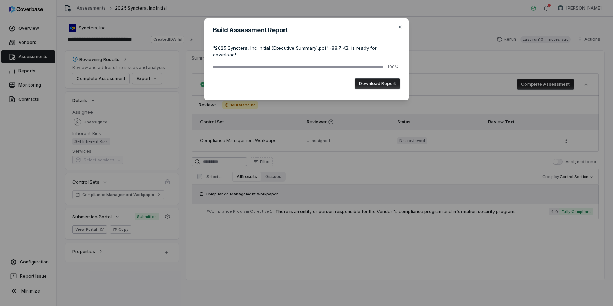
click at [369, 78] on button "Download Report" at bounding box center [377, 83] width 45 height 11
click at [400, 28] on icon "button" at bounding box center [400, 27] width 6 height 6
